Goal: Complete application form

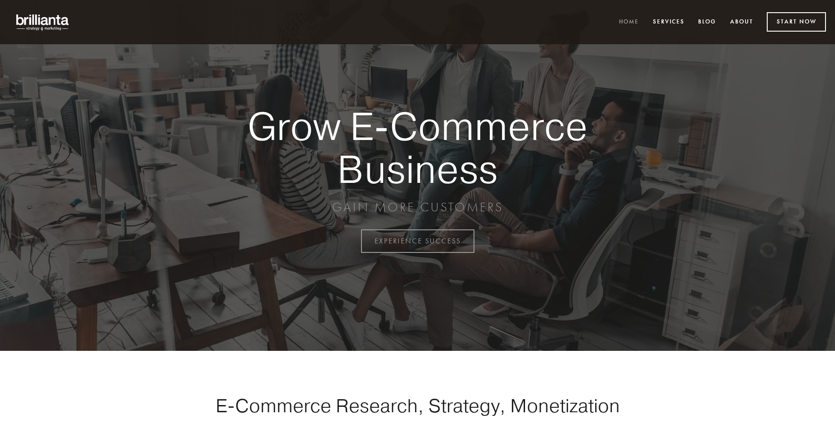
scroll to position [2369, 0]
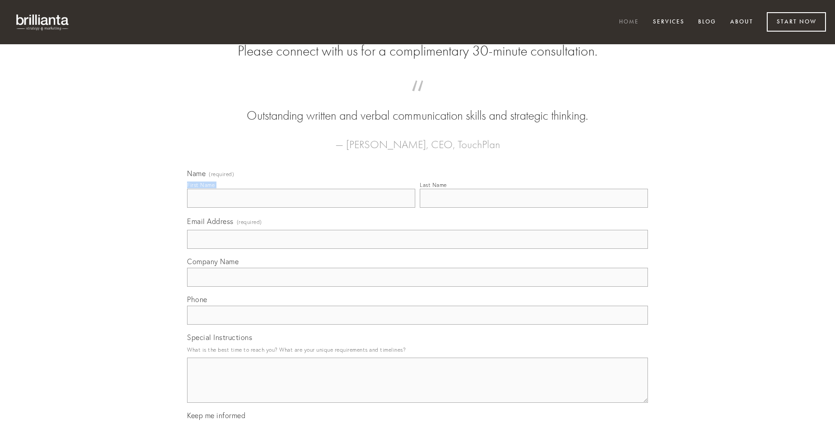
type input "[PERSON_NAME] DDS"
click at [534, 208] on input "Last Name" at bounding box center [534, 198] width 228 height 19
type input "[PERSON_NAME] DDS"
click at [418, 249] on input "Email Address (required)" at bounding box center [417, 239] width 461 height 19
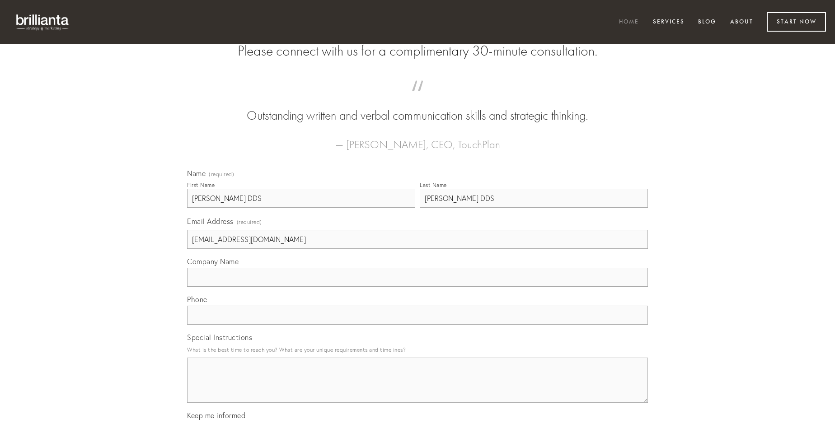
type input "[EMAIL_ADDRESS][DOMAIN_NAME]"
click at [418, 287] on input "Company Name" at bounding box center [417, 277] width 461 height 19
type input "eius"
click at [418, 325] on input "text" at bounding box center [417, 315] width 461 height 19
click at [418, 389] on textarea "Special Instructions" at bounding box center [417, 380] width 461 height 45
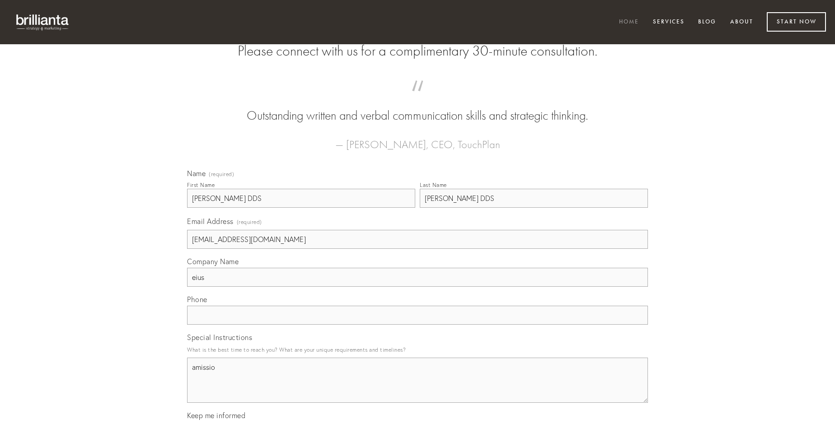
type textarea "amissio"
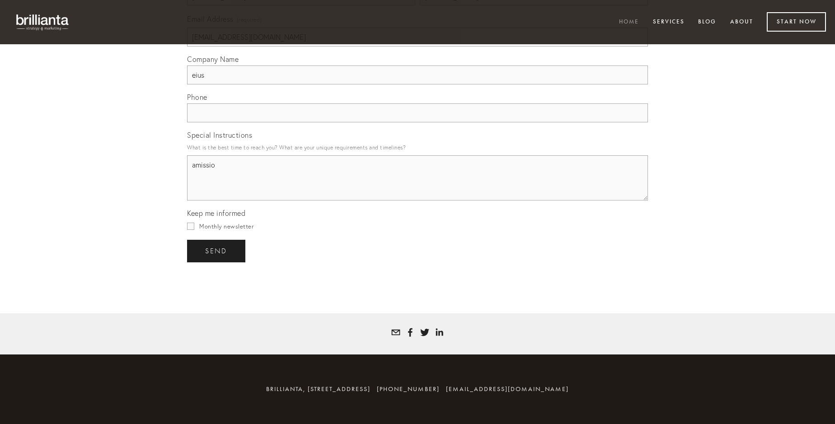
click at [217, 251] on span "send" at bounding box center [216, 251] width 22 height 8
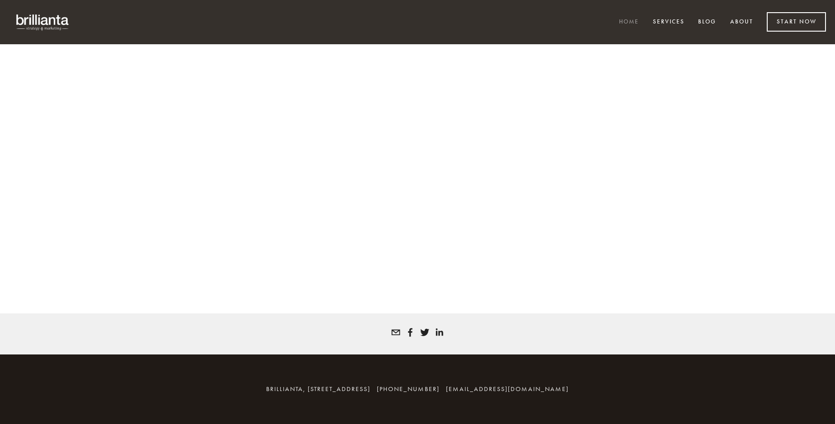
scroll to position [2357, 0]
